Goal: Task Accomplishment & Management: Complete application form

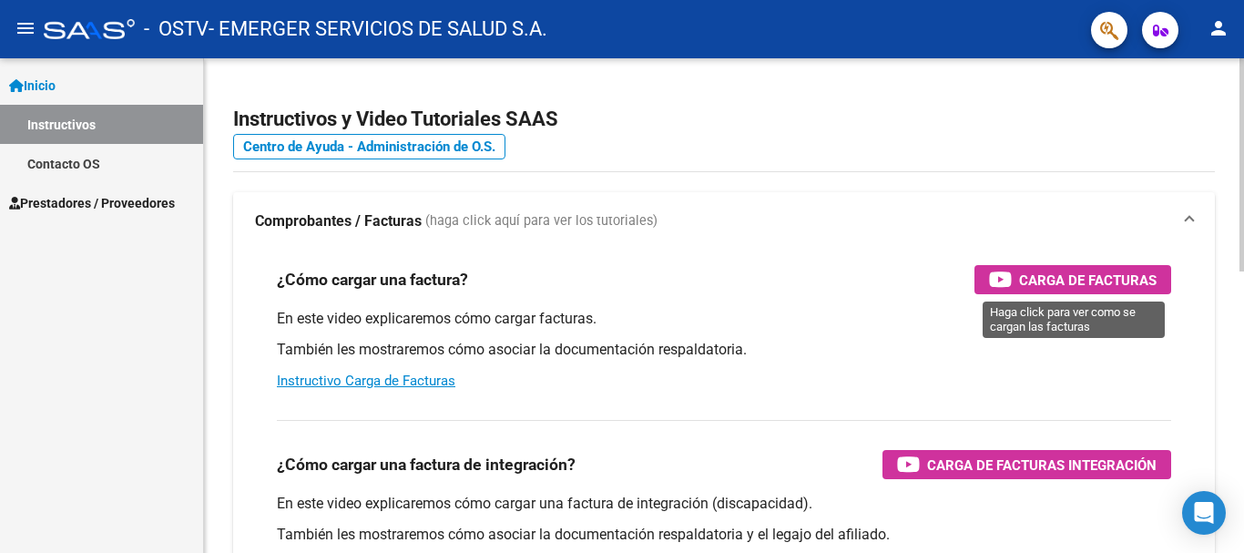
click at [1056, 279] on span "Carga de Facturas" at bounding box center [1088, 280] width 138 height 23
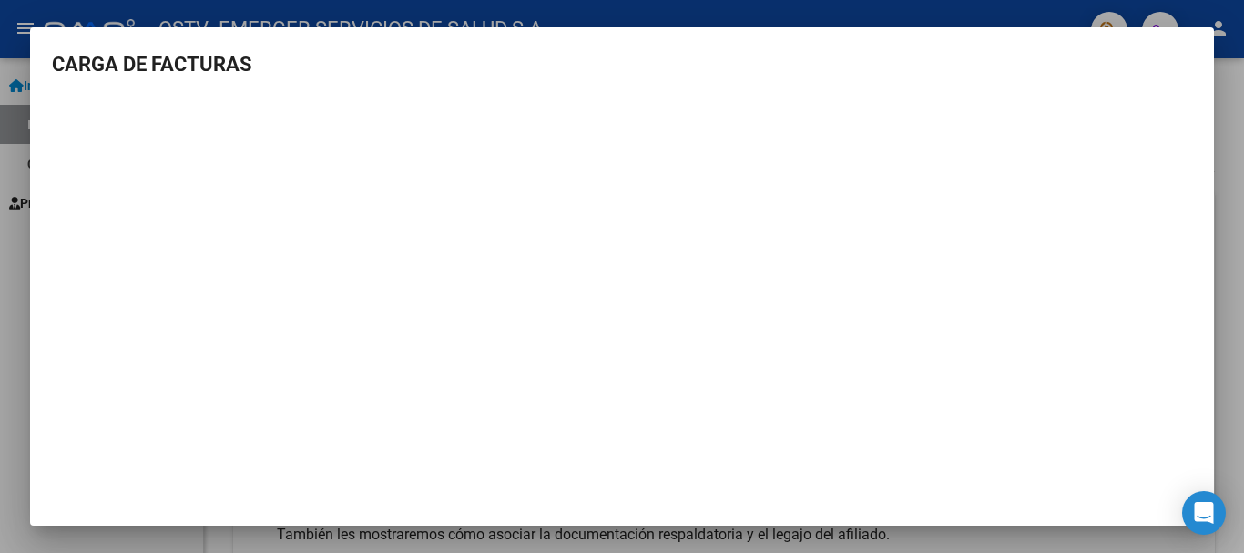
scroll to position [2, 0]
click at [1171, 82] on mat-dialog-content "CARGA DE FACTURAS" at bounding box center [622, 277] width 1184 height 461
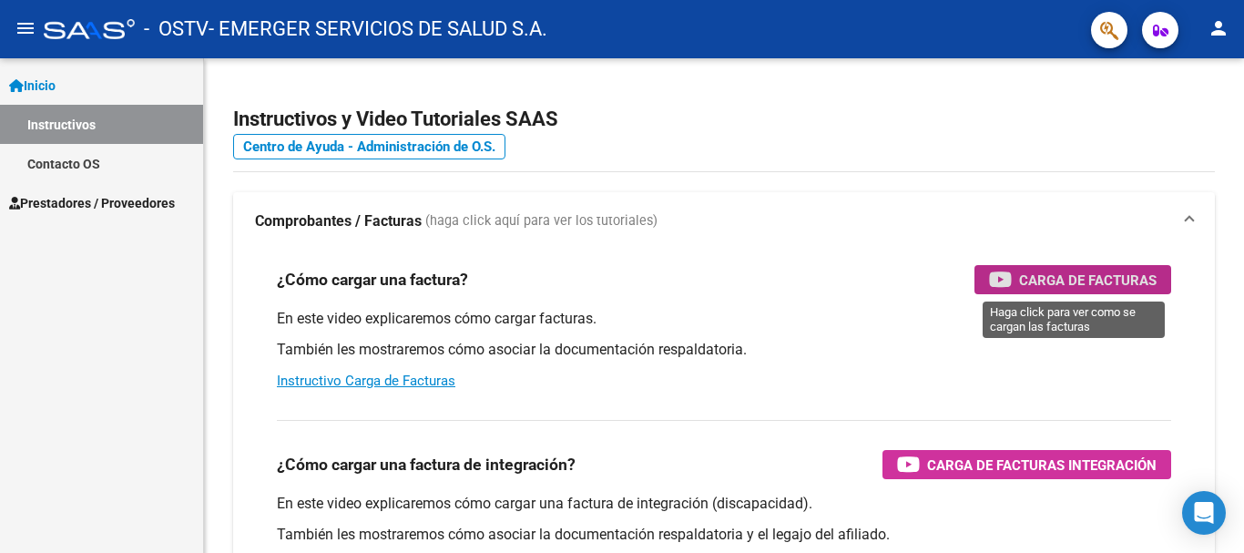
click at [56, 90] on span "Inicio" at bounding box center [32, 86] width 46 height 20
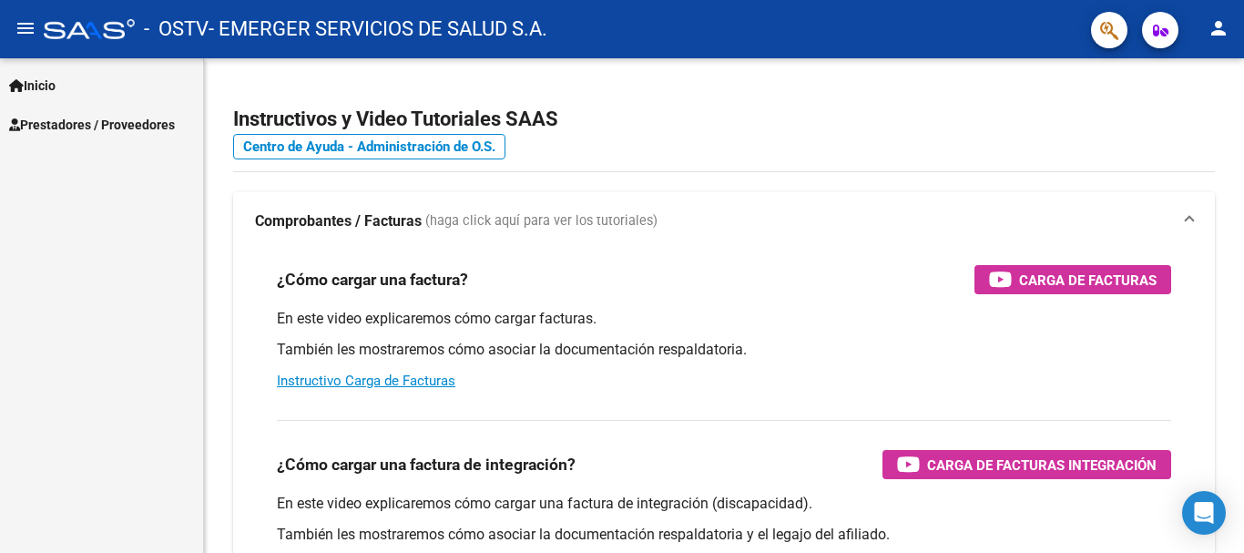
click at [56, 90] on span "Inicio" at bounding box center [32, 86] width 46 height 20
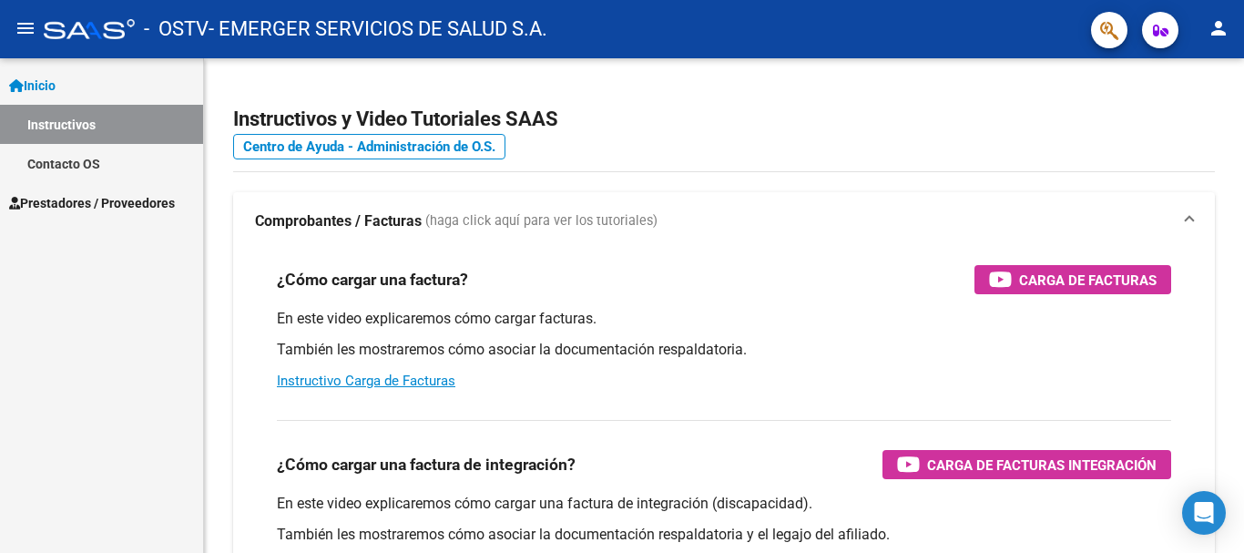
click at [65, 202] on span "Prestadores / Proveedores" at bounding box center [92, 203] width 166 height 20
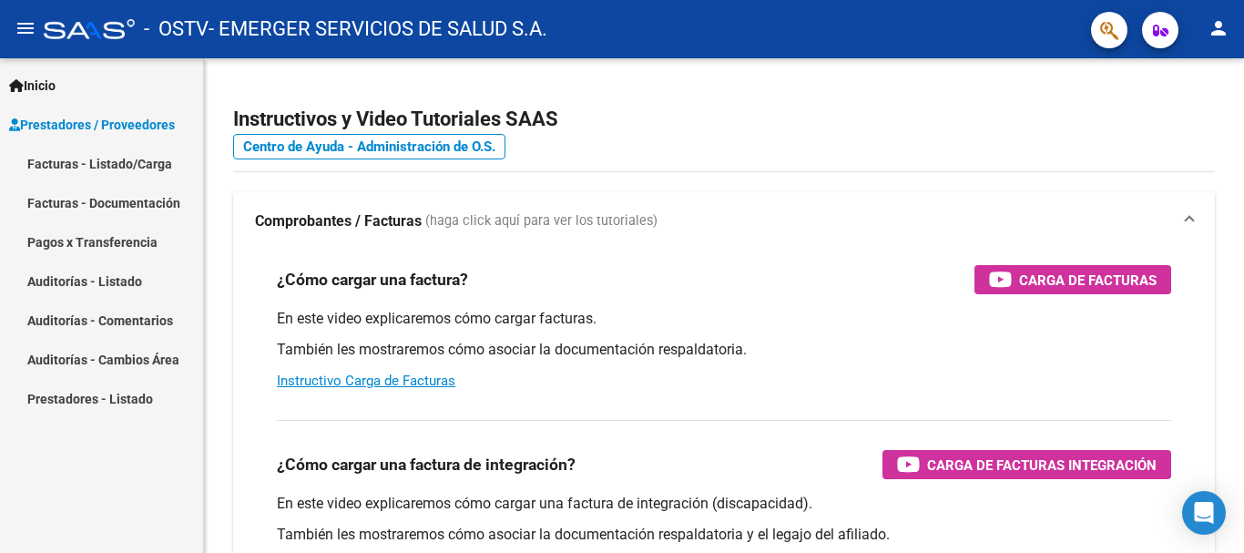
click at [84, 166] on link "Facturas - Listado/Carga" at bounding box center [101, 163] width 203 height 39
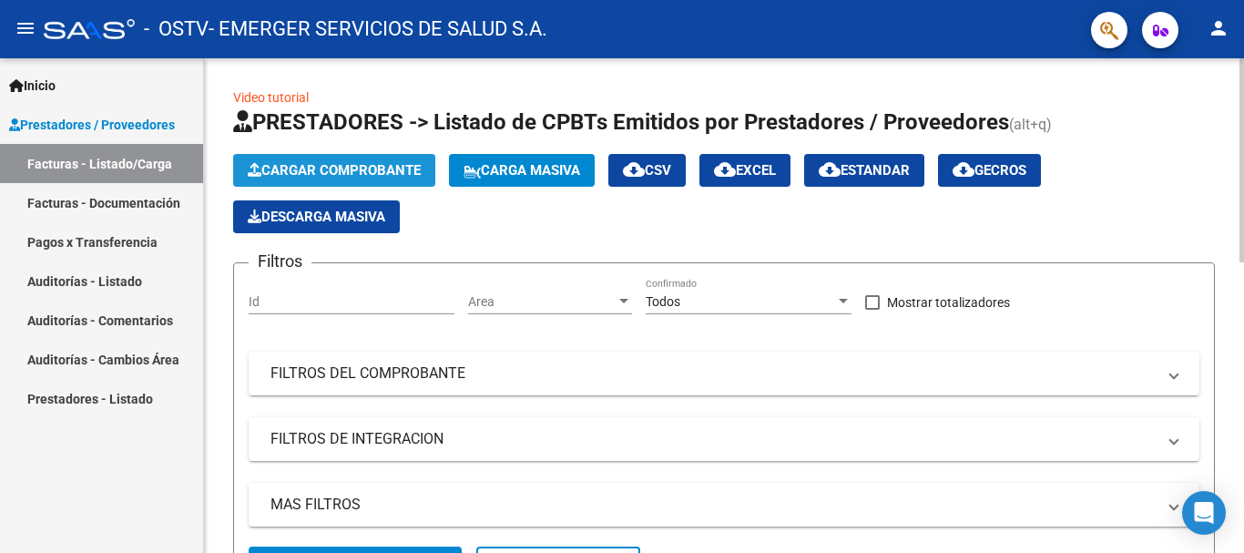
click at [364, 158] on button "Cargar Comprobante" at bounding box center [334, 170] width 202 height 33
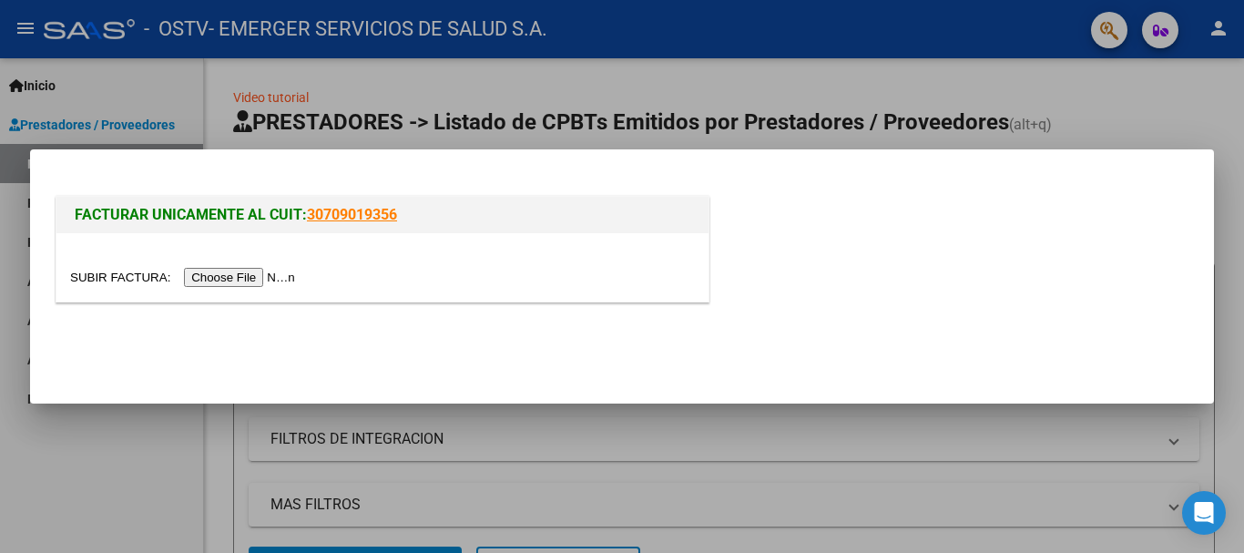
click at [248, 281] on input "file" at bounding box center [185, 277] width 230 height 19
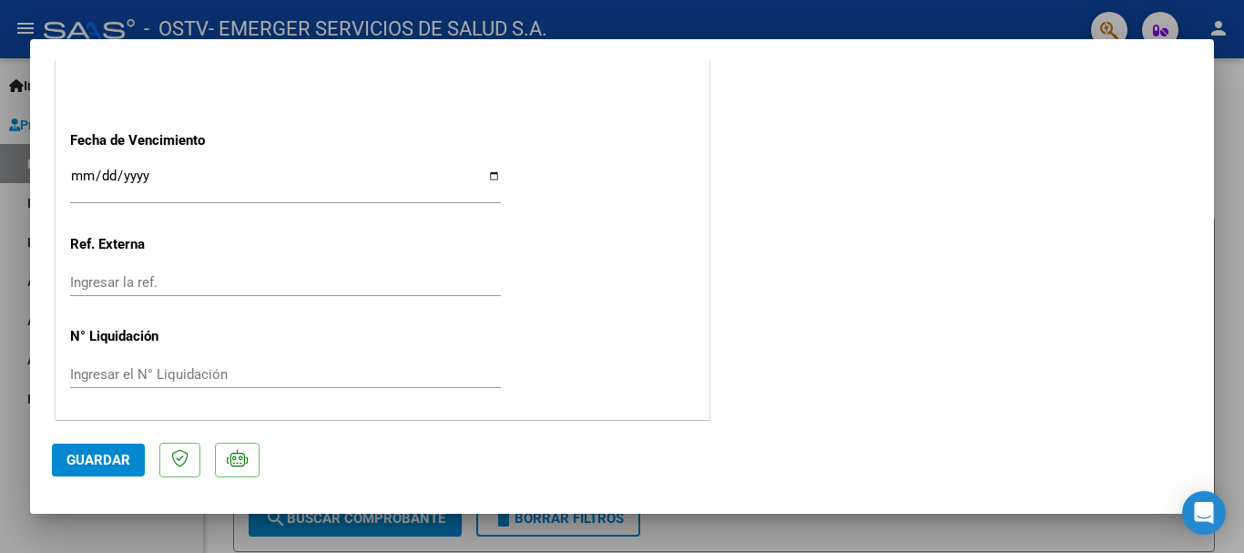
scroll to position [1096, 0]
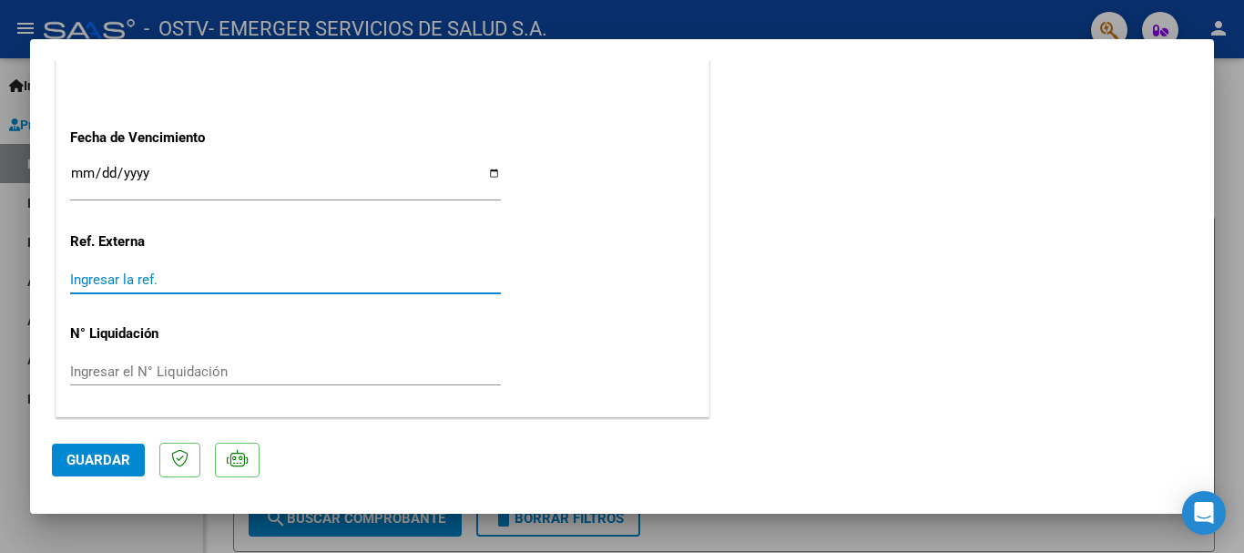
click at [135, 283] on input "Ingresar la ref." at bounding box center [285, 279] width 431 height 16
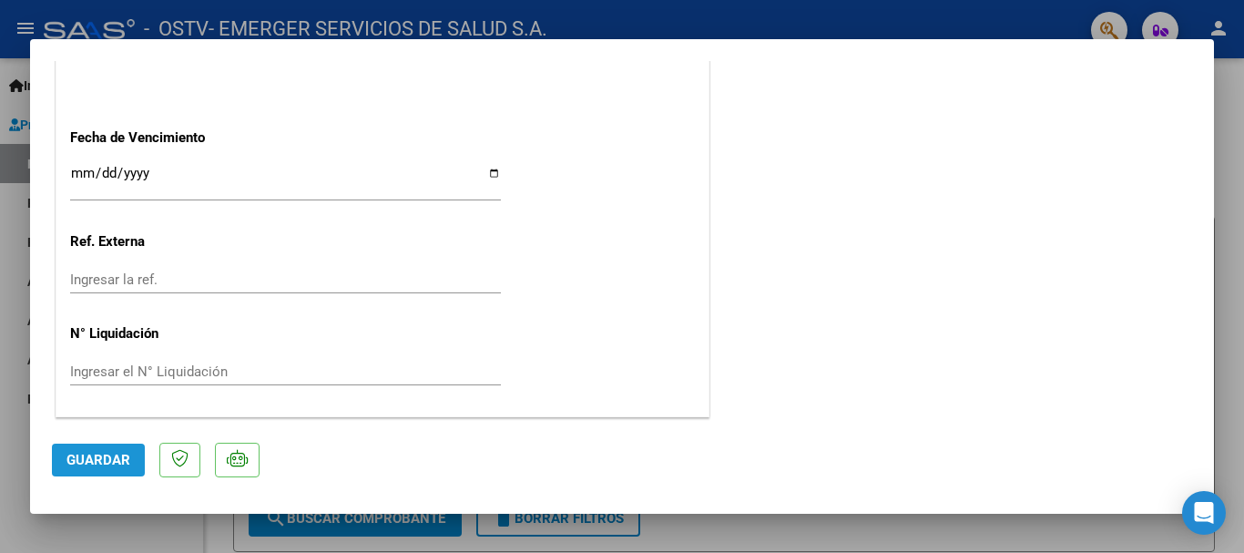
click at [100, 462] on span "Guardar" at bounding box center [98, 460] width 64 height 16
click at [758, 49] on mat-dialog-container "COMPROBANTE VER COMPROBANTE ESTADO: Recibida. En proceso de confirmacion/acepta…" at bounding box center [622, 276] width 1184 height 474
type input "$ 0,00"
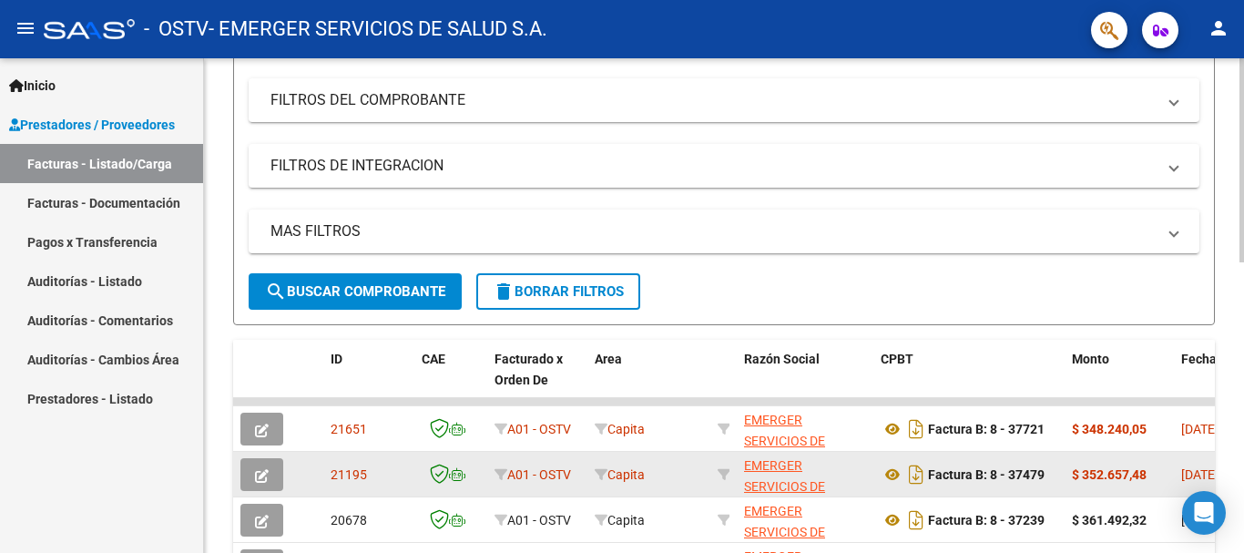
scroll to position [364, 0]
